Goal: Information Seeking & Learning: Learn about a topic

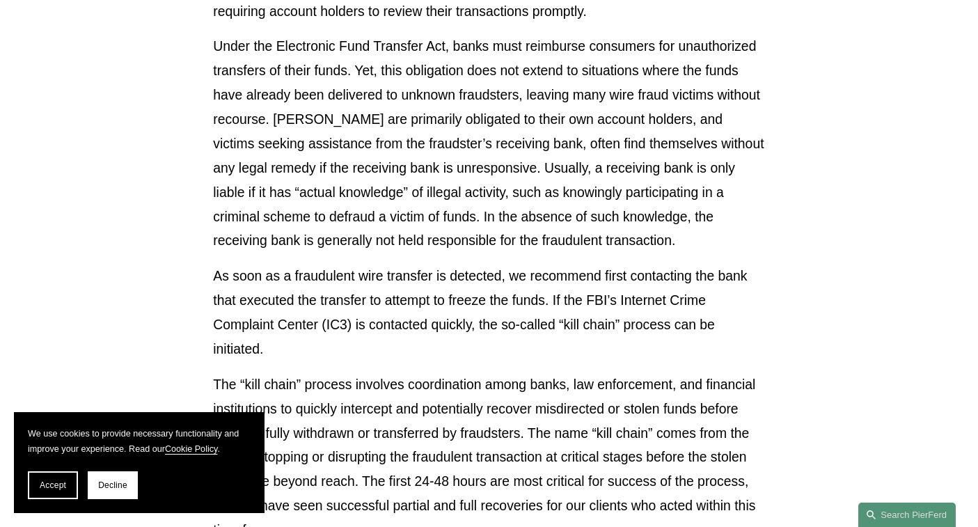
scroll to position [3544, 0]
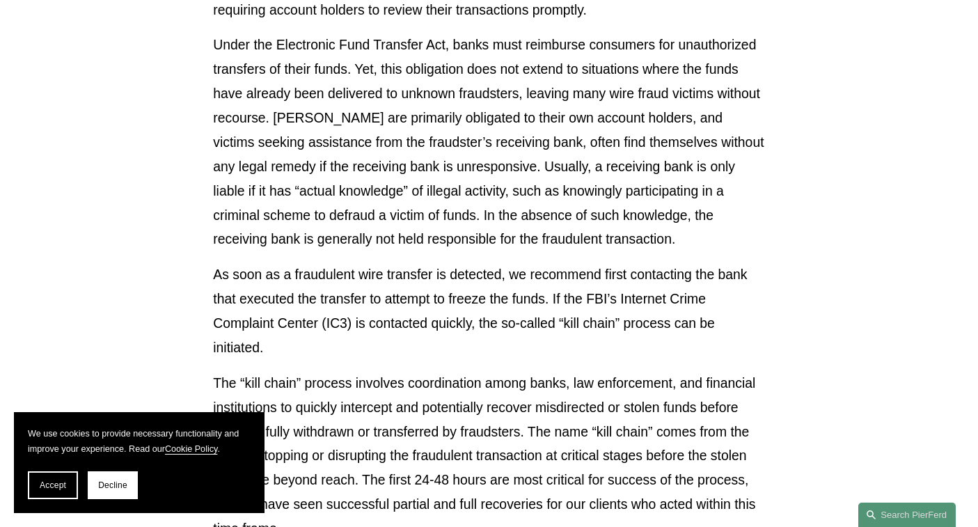
click at [571, 160] on p "Under the Electronic Fund Transfer Act, banks must reimburse consumers for unau…" at bounding box center [488, 142] width 551 height 219
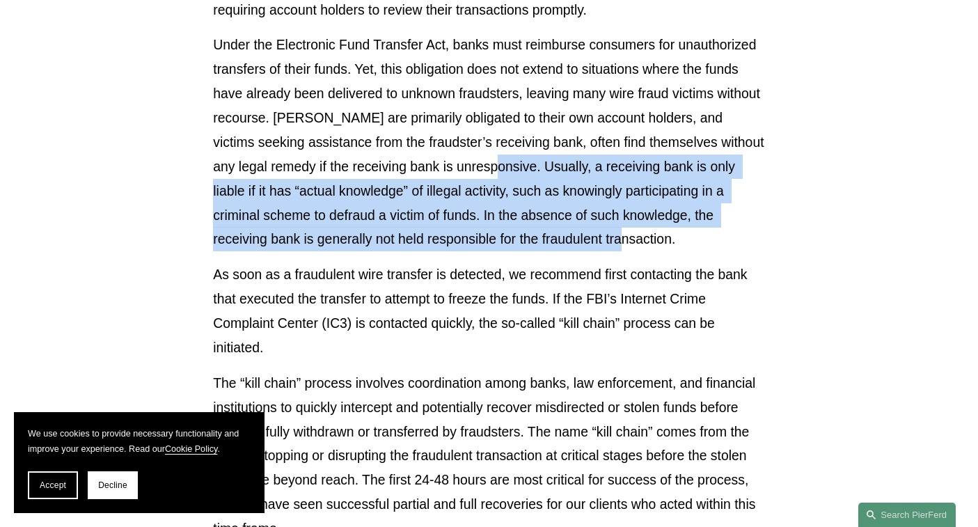
drag, startPoint x: 521, startPoint y: 159, endPoint x: 586, endPoint y: 226, distance: 93.1
click at [586, 226] on p "Under the Electronic Fund Transfer Act, banks must reimburse consumers for unau…" at bounding box center [488, 142] width 551 height 219
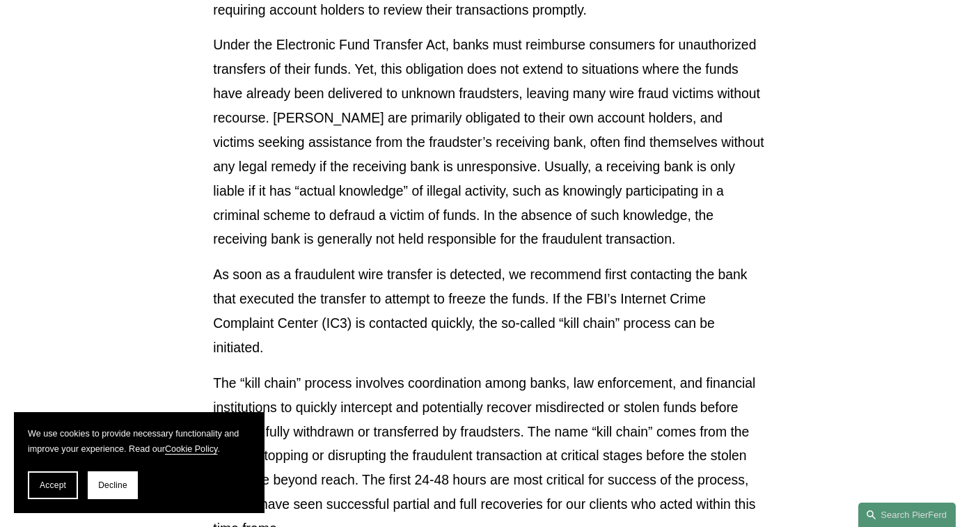
click at [587, 226] on p "Under the Electronic Fund Transfer Act, banks must reimburse consumers for unau…" at bounding box center [488, 142] width 551 height 219
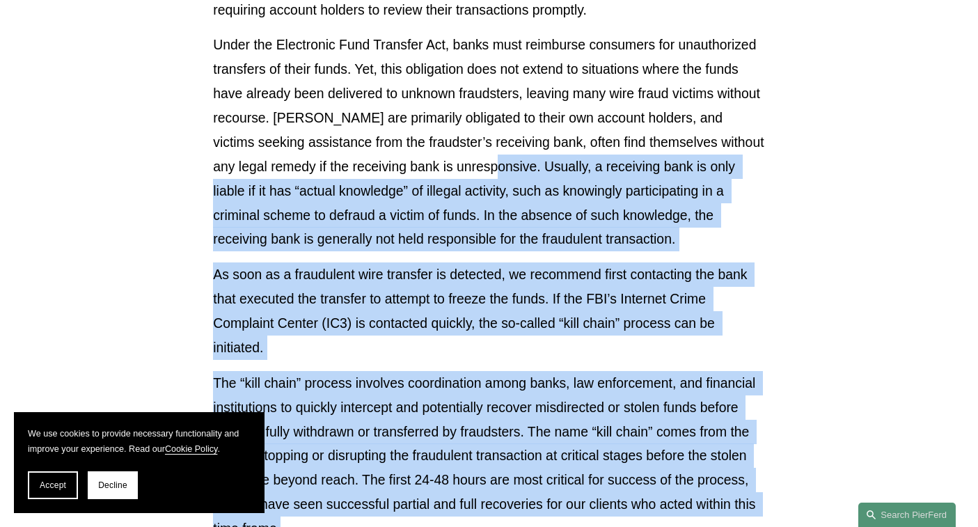
drag, startPoint x: 522, startPoint y: 158, endPoint x: 719, endPoint y: 504, distance: 398.6
copy div "Loremip, d sitametco adip el sedd eiusmo te in utl “etdolo magnaaliq” en admini…"
click at [481, 224] on p "Under the Electronic Fund Transfer Act, banks must reimburse consumers for unau…" at bounding box center [488, 142] width 551 height 219
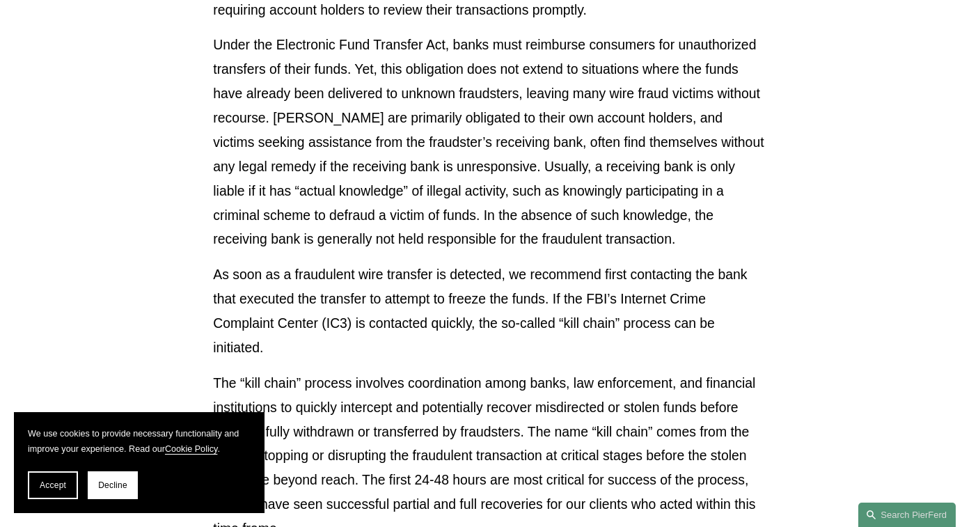
click at [519, 160] on p "Under the Electronic Fund Transfer Act, banks must reimburse consumers for unau…" at bounding box center [488, 142] width 551 height 219
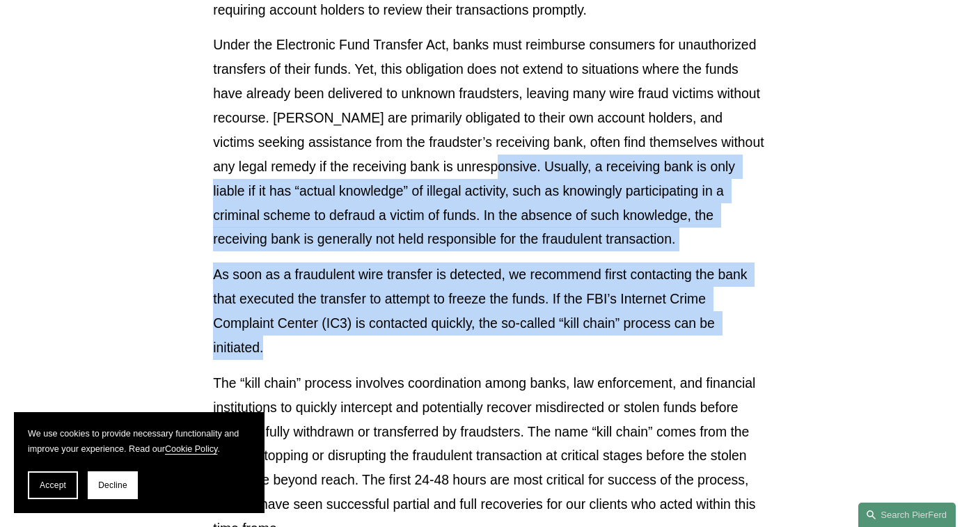
drag, startPoint x: 521, startPoint y: 157, endPoint x: 565, endPoint y: 332, distance: 180.4
copy div "Usually, a receiving bank is only liable if it has “actual knowledge” of illega…"
